Goal: Information Seeking & Learning: Find specific fact

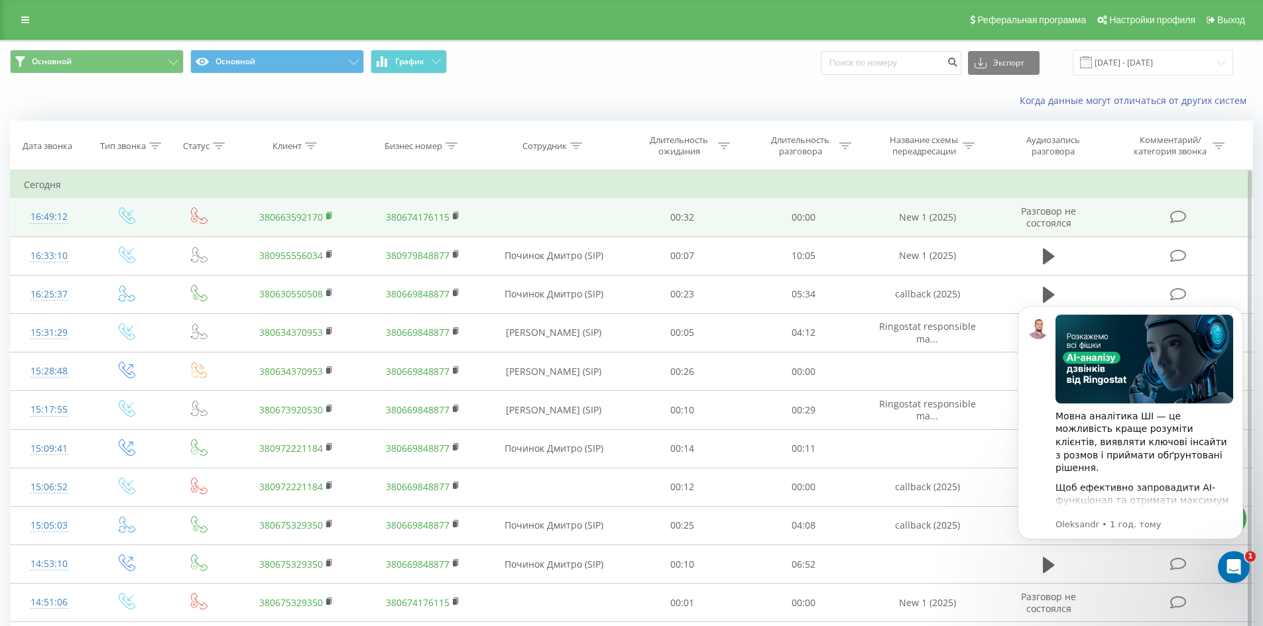
click at [331, 216] on icon at bounding box center [329, 215] width 5 height 6
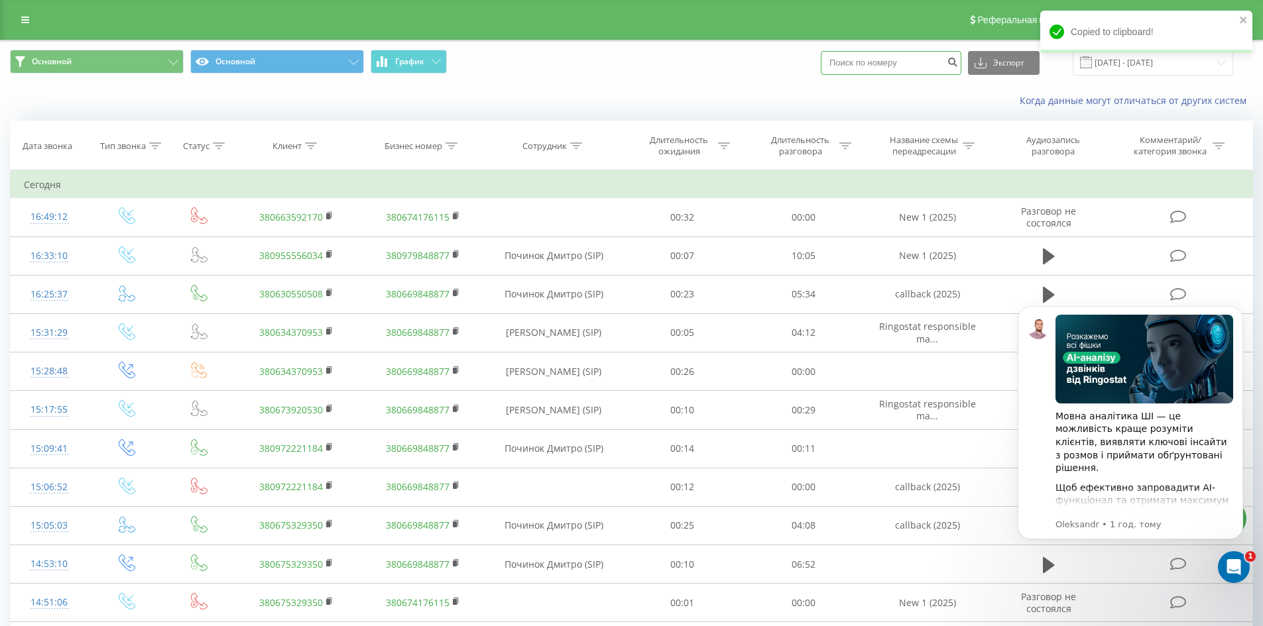
click at [884, 66] on input at bounding box center [891, 63] width 141 height 24
paste input "380663592170"
type input "380663592170"
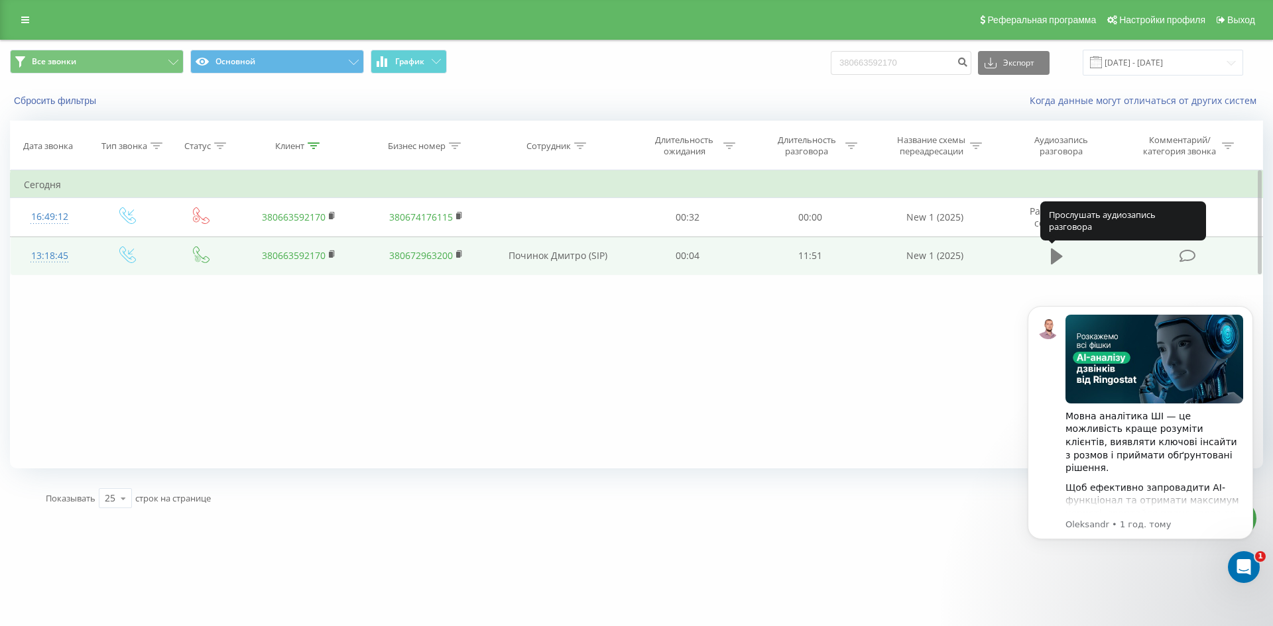
click at [1053, 254] on icon at bounding box center [1057, 257] width 12 height 16
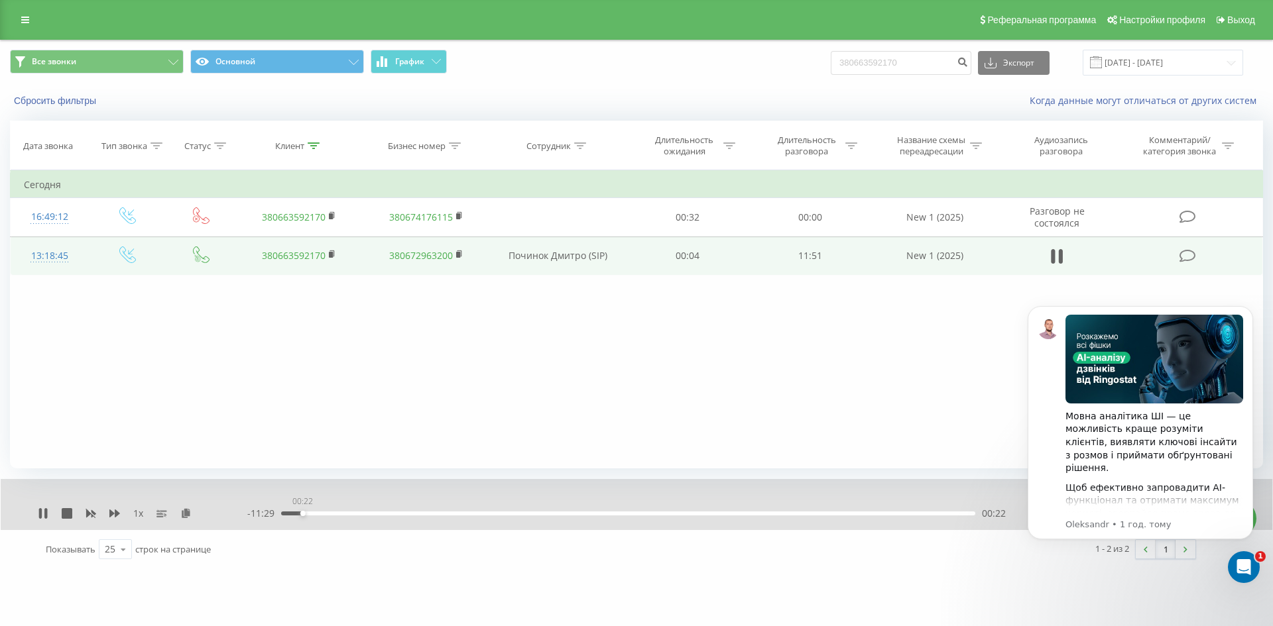
click at [302, 513] on div "00:22" at bounding box center [628, 514] width 694 height 4
click at [315, 515] on div "00:22" at bounding box center [628, 514] width 694 height 4
click at [70, 515] on icon at bounding box center [67, 513] width 11 height 11
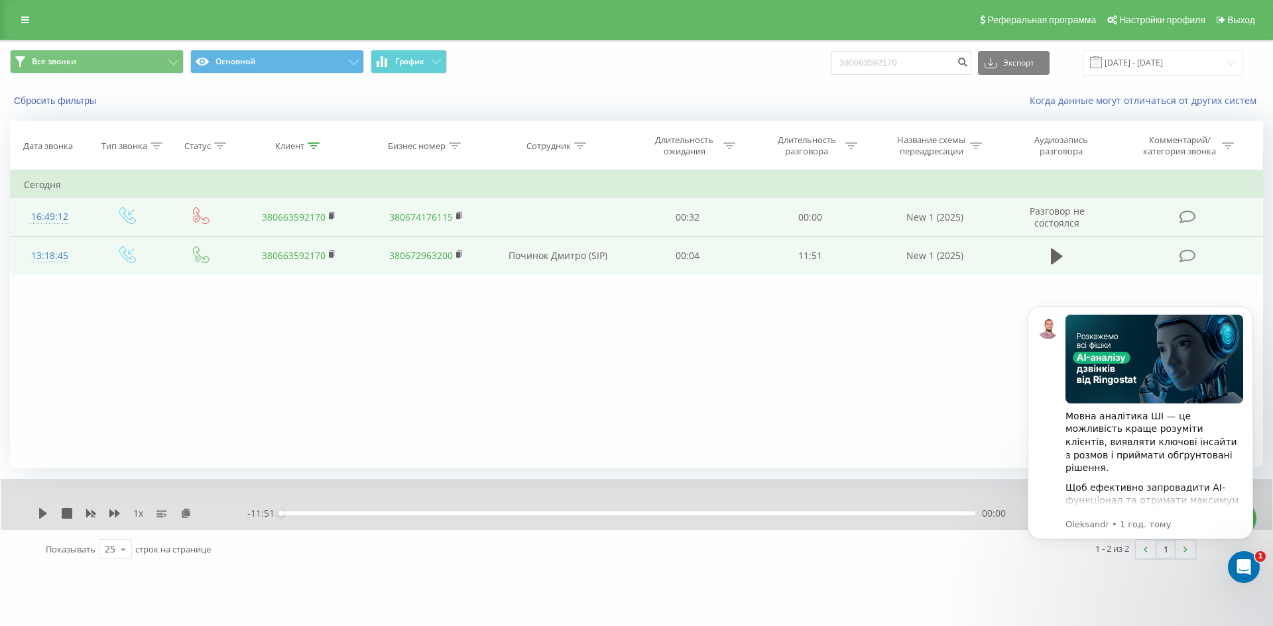
click at [292, 215] on link "380663592170" at bounding box center [294, 217] width 64 height 13
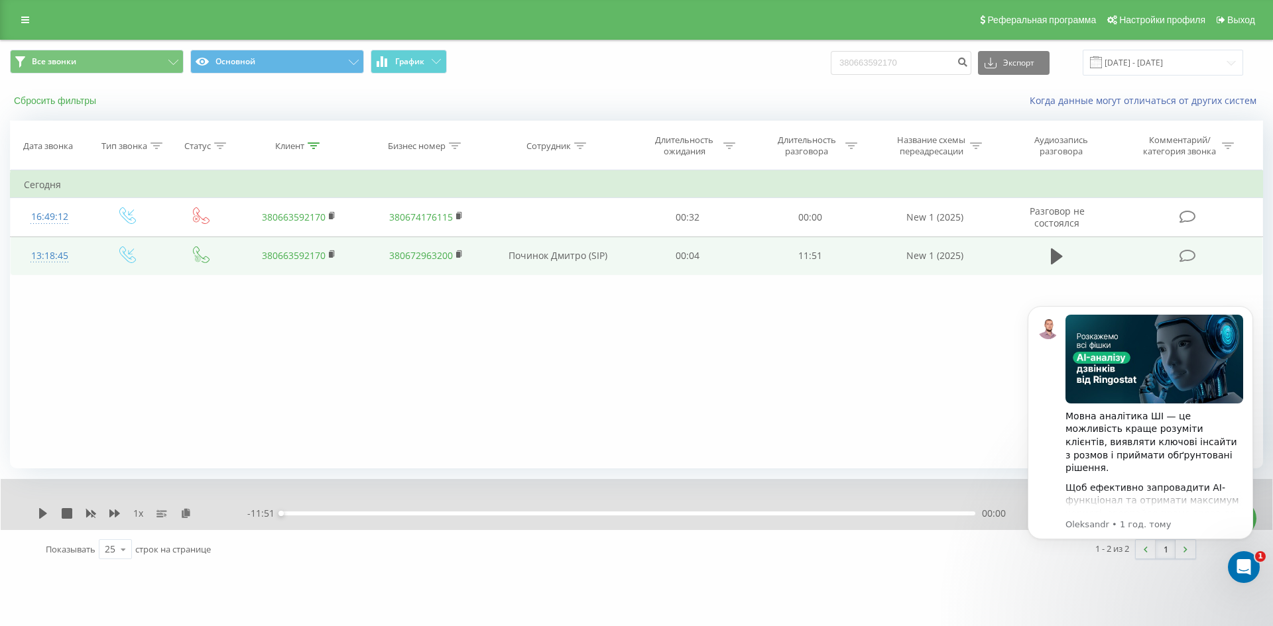
click at [56, 105] on button "Сбросить фильтры" at bounding box center [56, 101] width 93 height 12
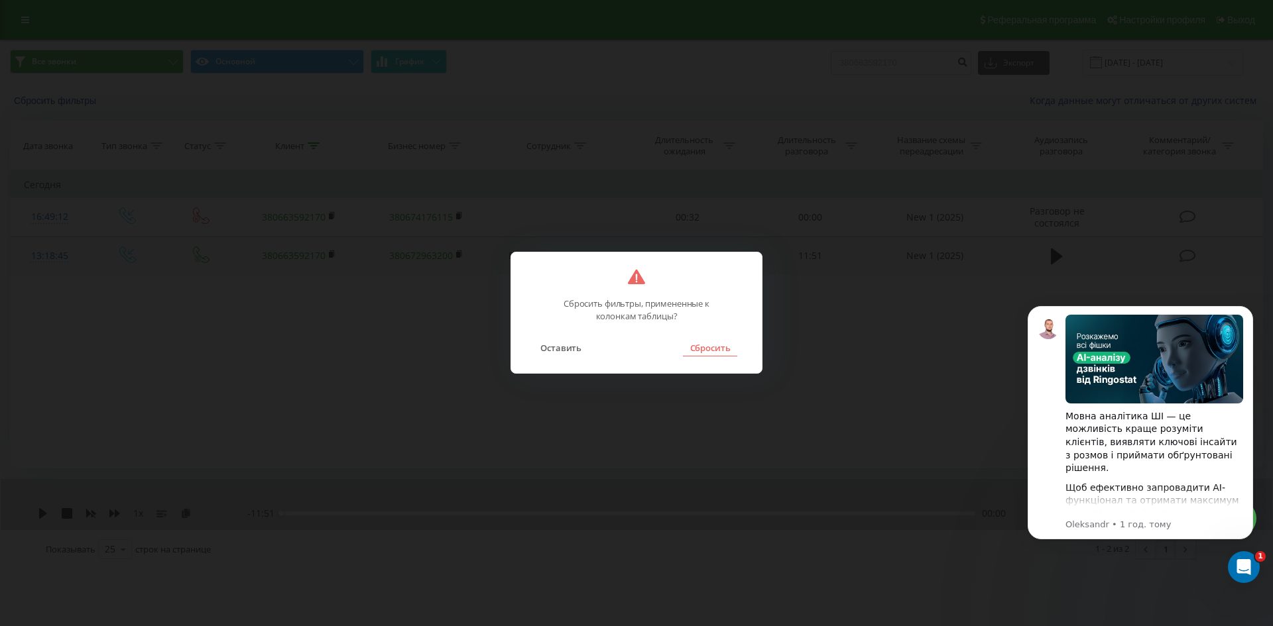
click at [707, 351] on button "Сбросить" at bounding box center [710, 347] width 54 height 17
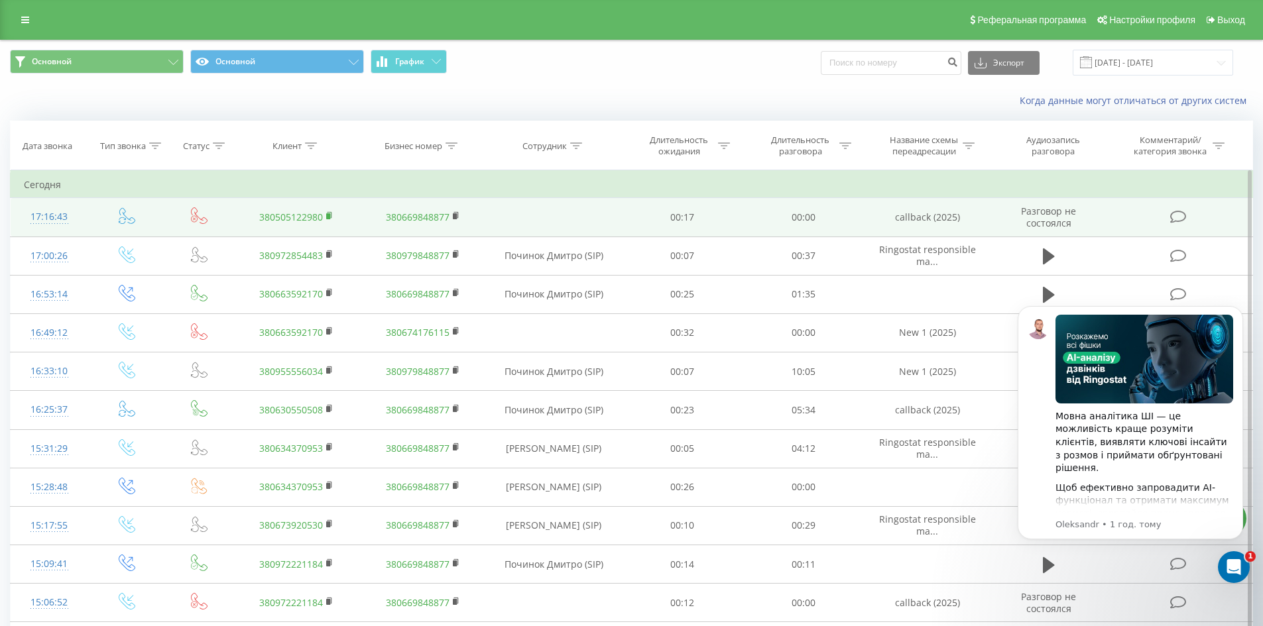
click at [326, 213] on icon at bounding box center [329, 215] width 7 height 9
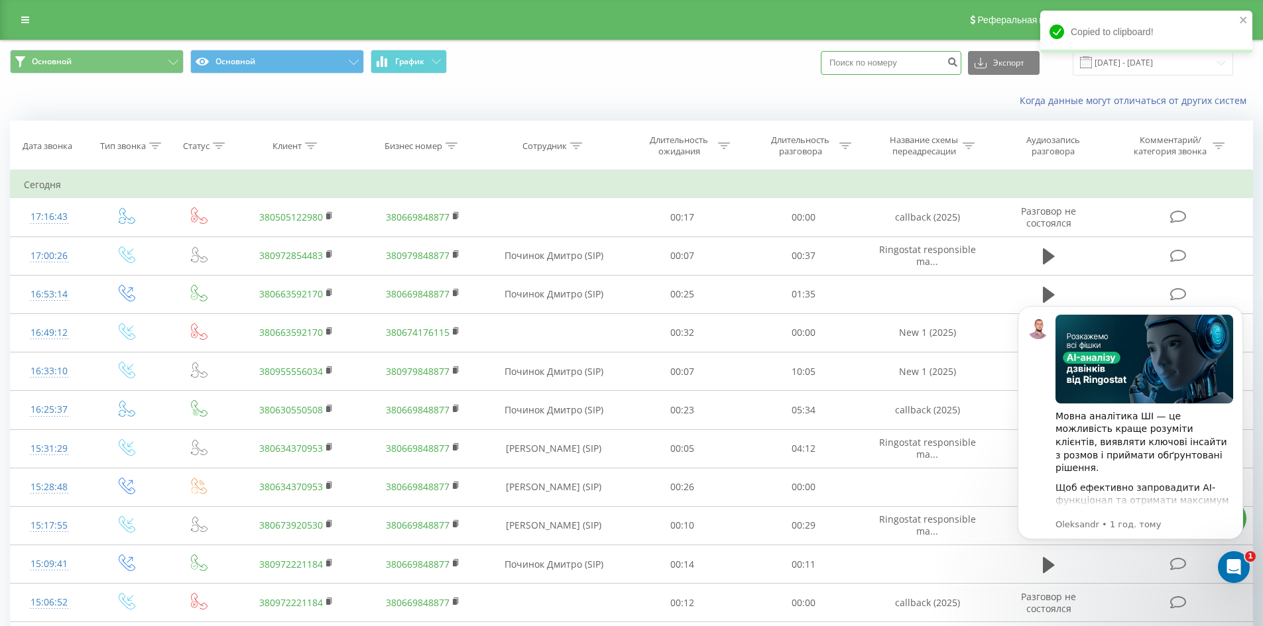
click at [868, 62] on input at bounding box center [891, 63] width 141 height 24
paste input "380505122980"
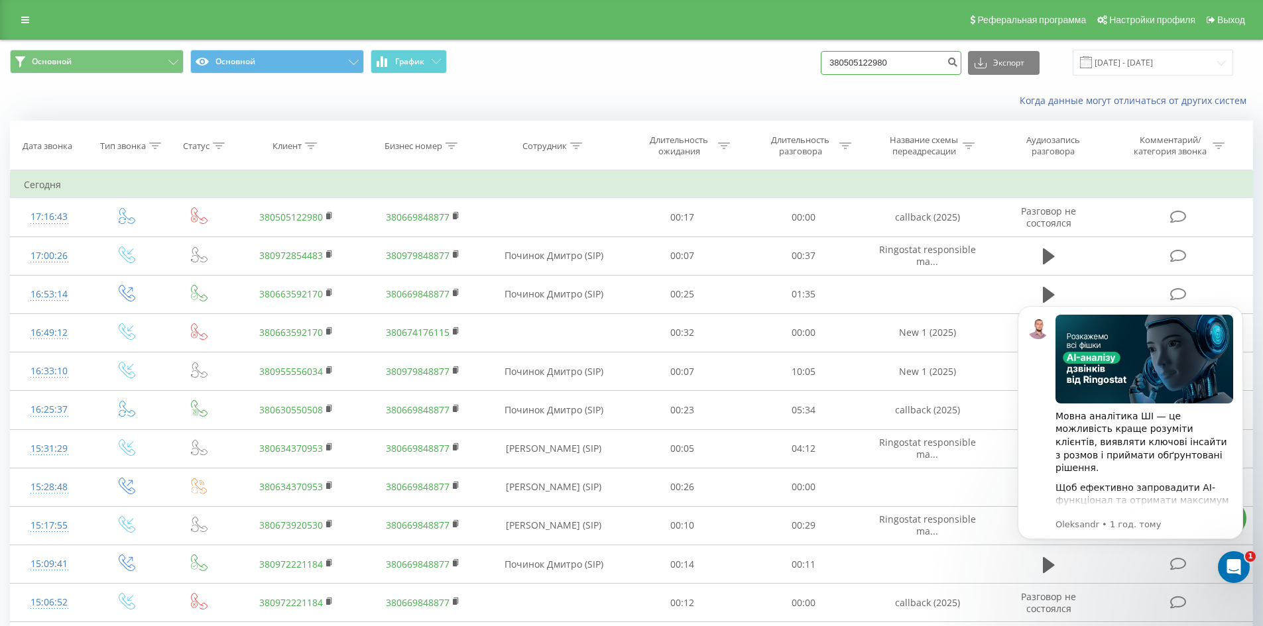
type input "380505122980"
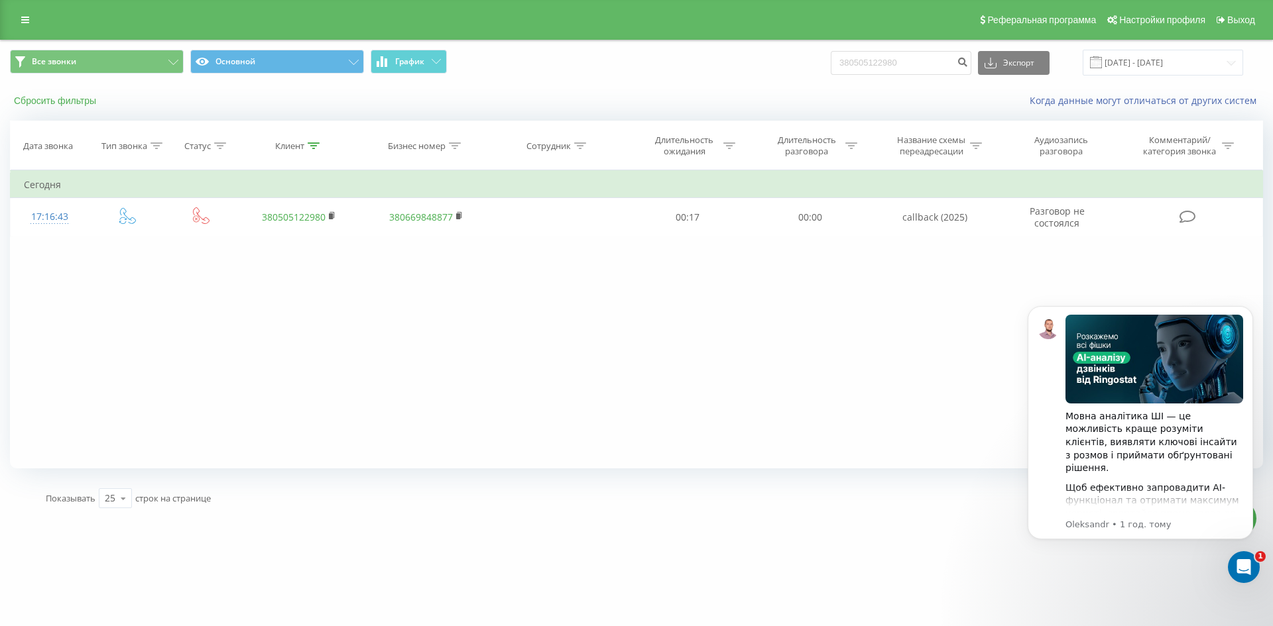
click at [86, 104] on button "Сбросить фильтры" at bounding box center [56, 101] width 93 height 12
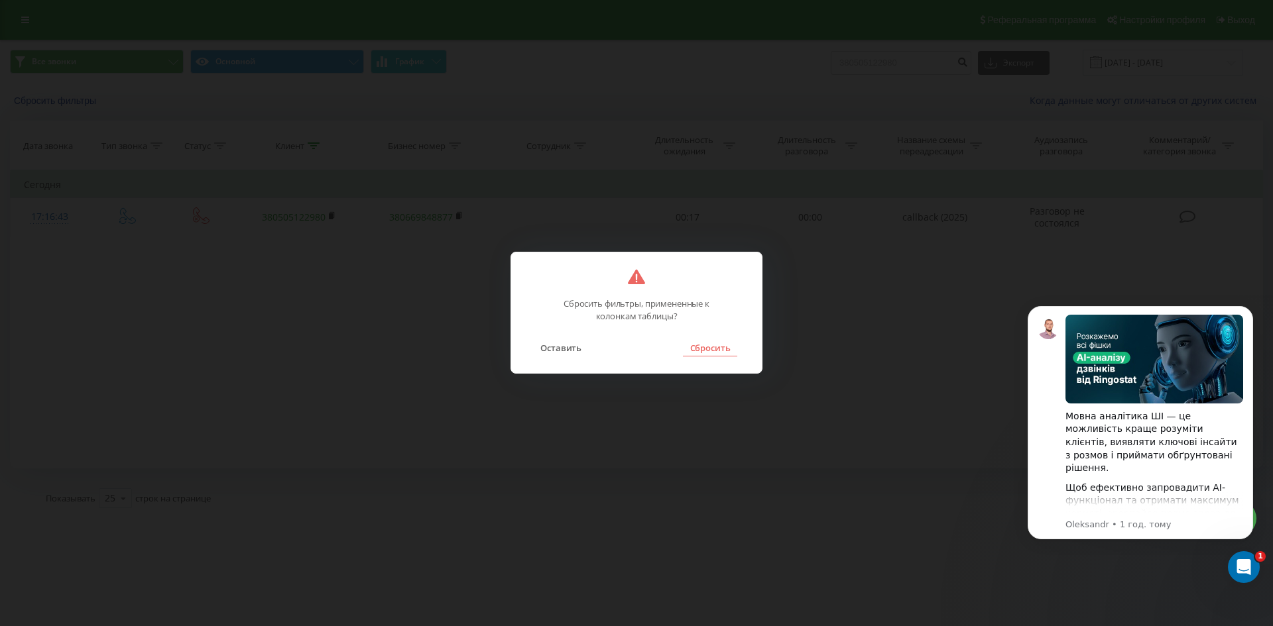
click at [693, 349] on button "Сбросить" at bounding box center [710, 347] width 54 height 17
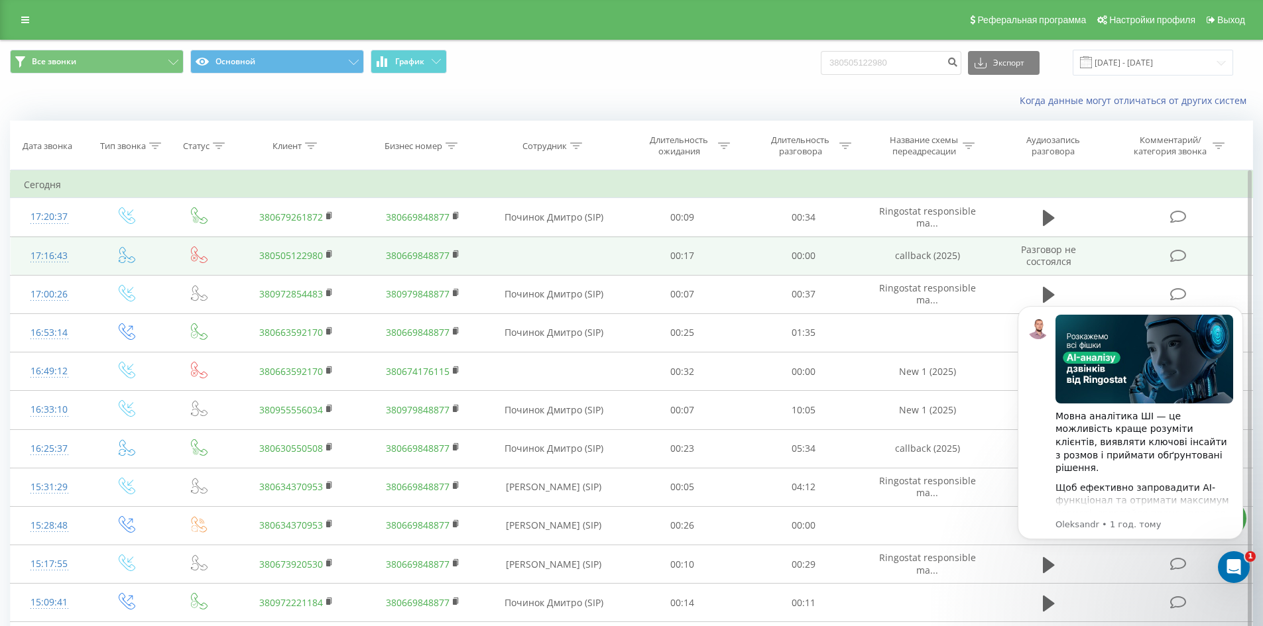
click at [308, 255] on link "380505122980" at bounding box center [291, 255] width 64 height 13
